Goal: Task Accomplishment & Management: Manage account settings

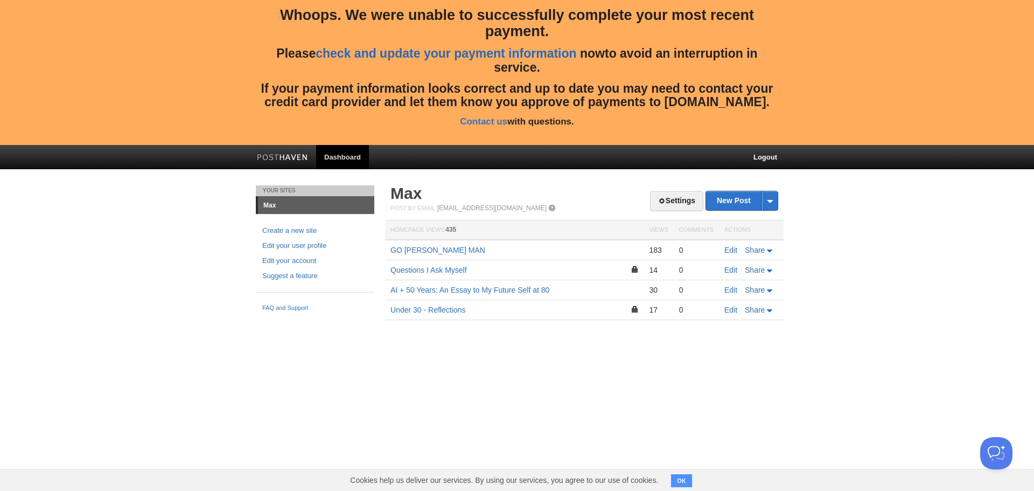
click at [486, 54] on link "check and update your payment information" at bounding box center [446, 53] width 261 height 14
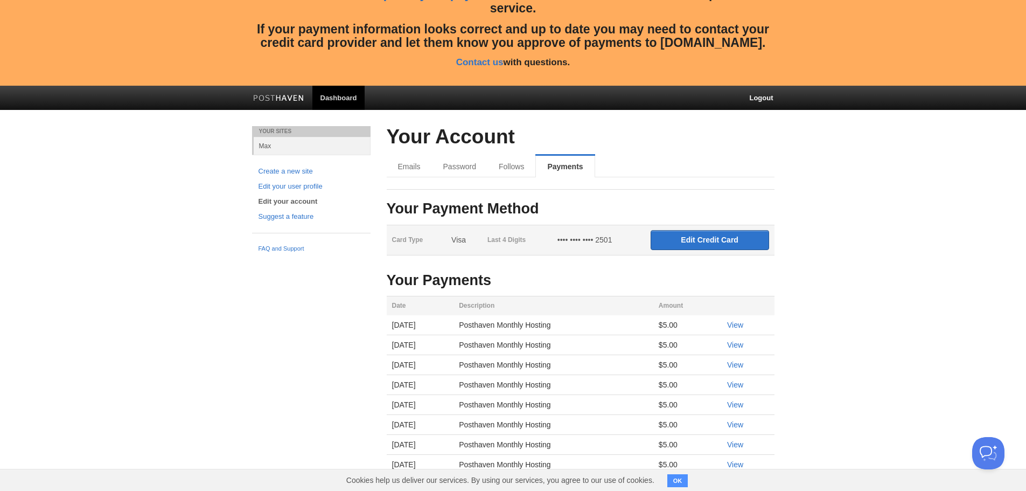
scroll to position [61, 0]
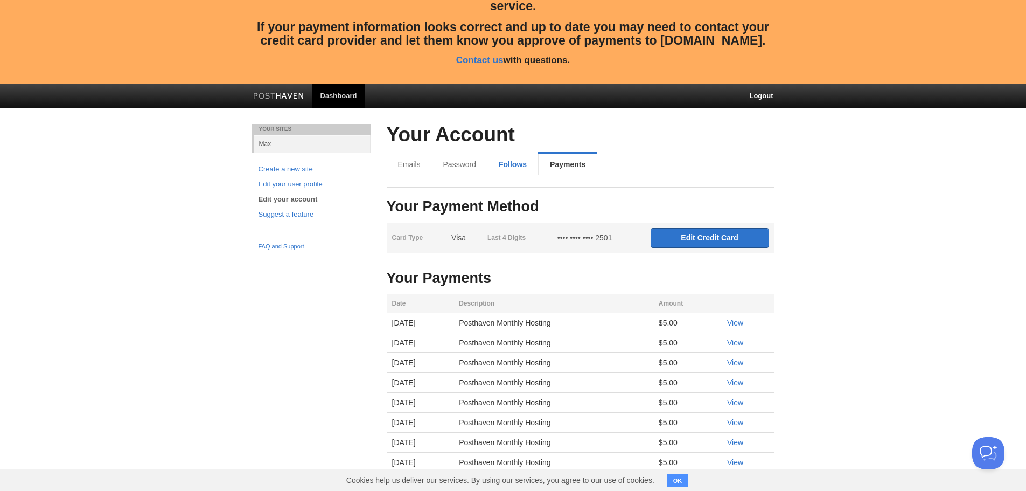
click at [516, 161] on link "Follows" at bounding box center [513, 165] width 51 height 22
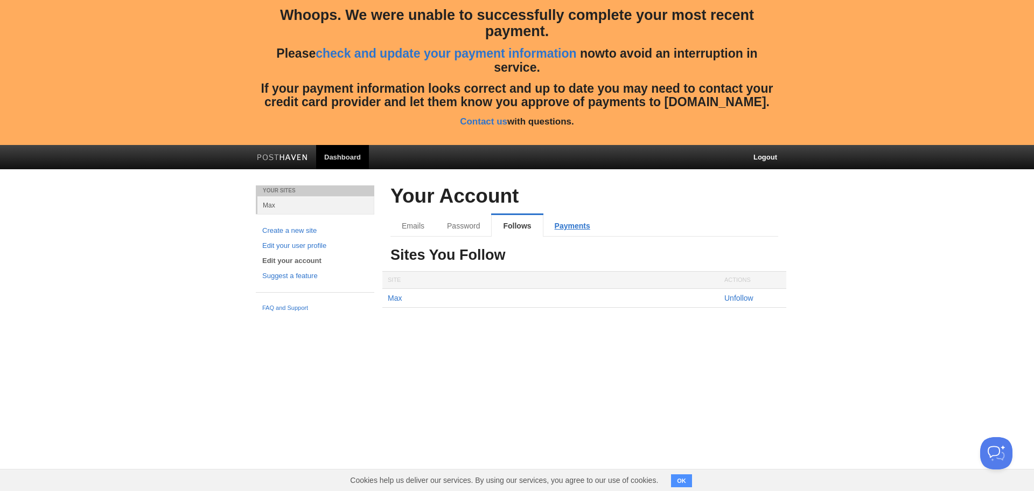
click at [565, 226] on link "Payments" at bounding box center [573, 226] width 58 height 22
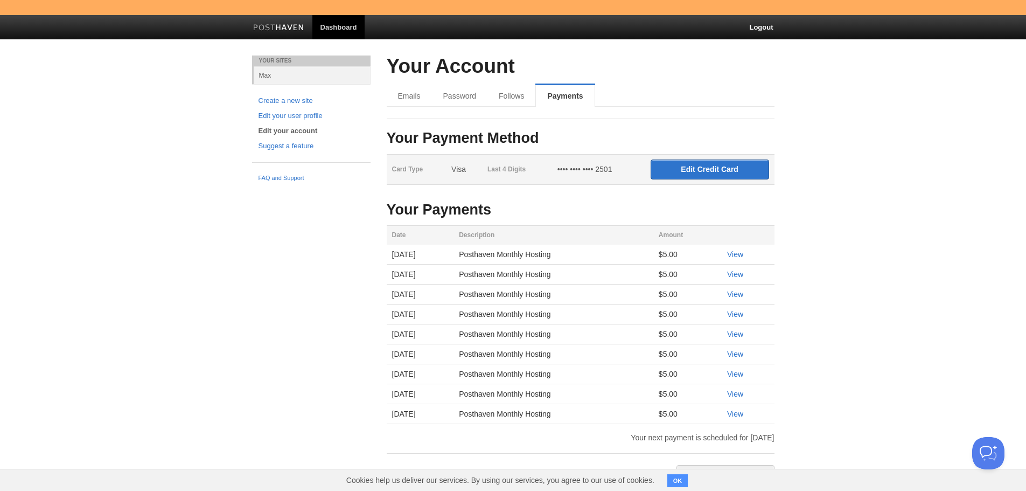
scroll to position [130, 0]
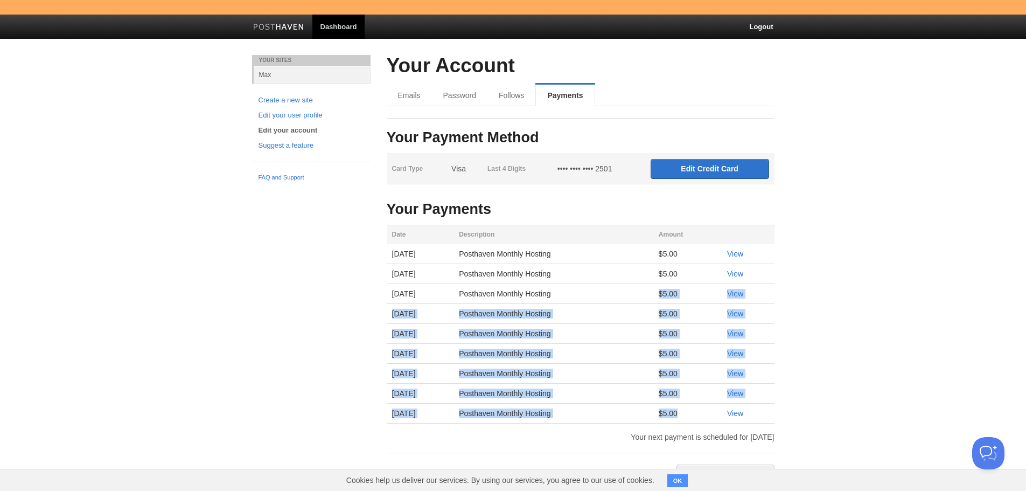
drag, startPoint x: 669, startPoint y: 291, endPoint x: 721, endPoint y: 413, distance: 133.0
click at [721, 413] on tbody "[DATE] Posthaven Monthly Hosting $5.00 View [DATE] Posthaven Monthly Hosting $5…" at bounding box center [581, 333] width 388 height 179
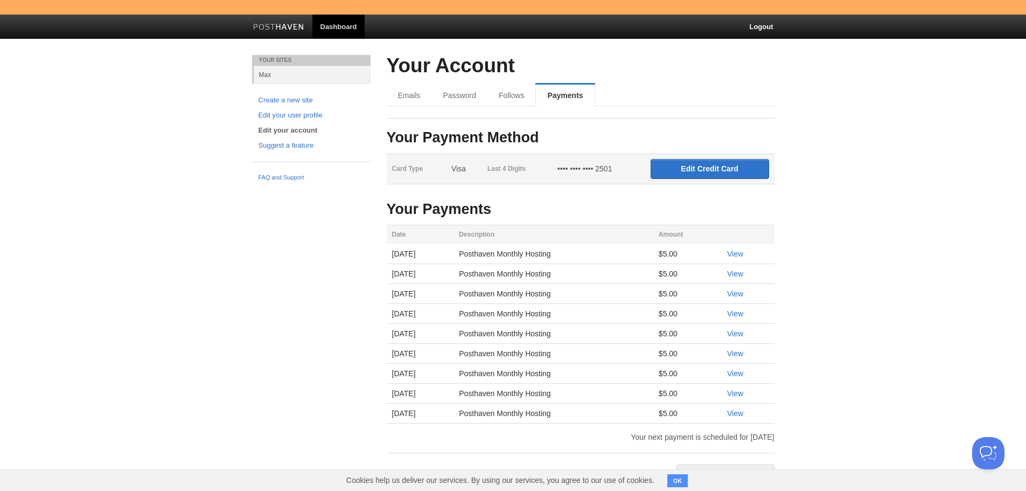
click at [811, 415] on body "Whoops. We were unable to successfully complete your most recent payment. Pleas…" at bounding box center [513, 188] width 1026 height 636
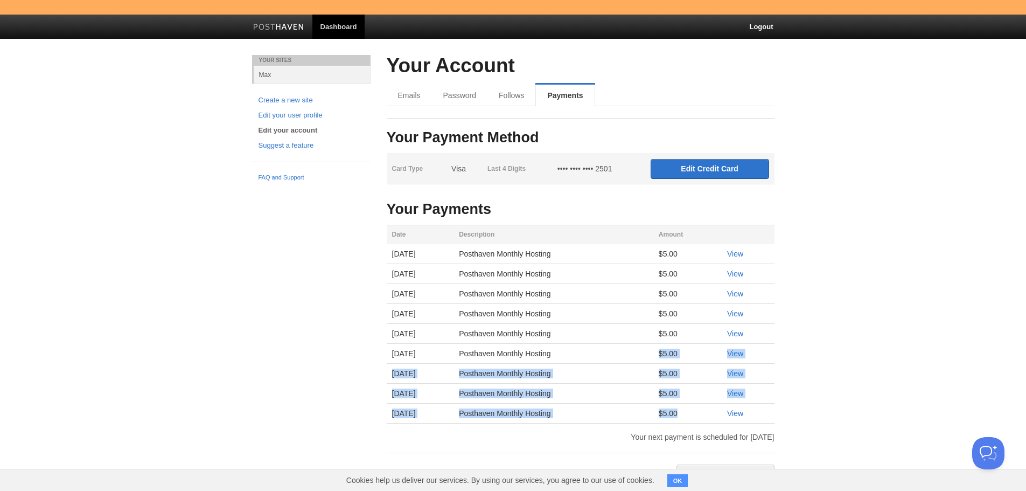
drag, startPoint x: 694, startPoint y: 419, endPoint x: 667, endPoint y: 357, distance: 66.8
click at [667, 357] on tbody "[DATE] Posthaven Monthly Hosting $5.00 View [DATE] Posthaven Monthly Hosting $5…" at bounding box center [581, 333] width 388 height 179
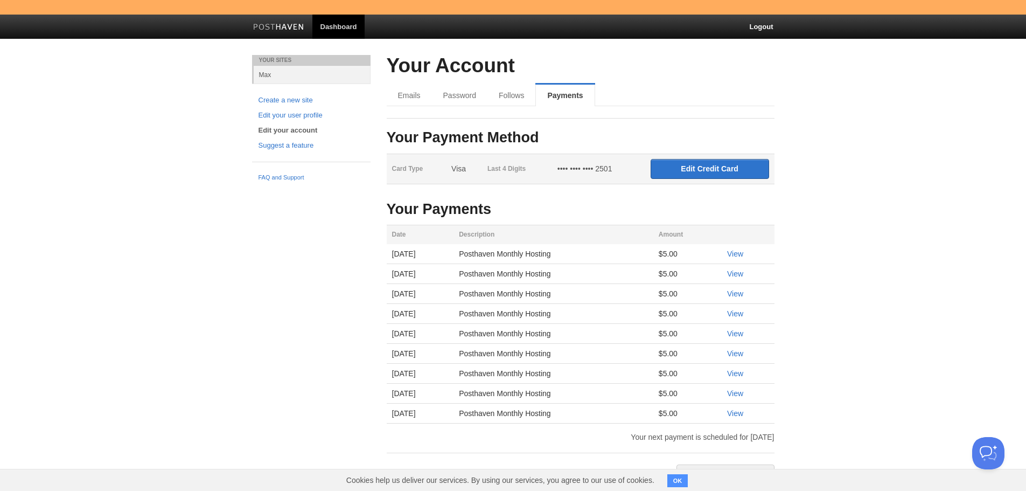
click at [670, 335] on td "$5.00" at bounding box center [687, 334] width 68 height 20
click at [690, 332] on td "$5.00" at bounding box center [687, 334] width 68 height 20
